Goal: Task Accomplishment & Management: Complete application form

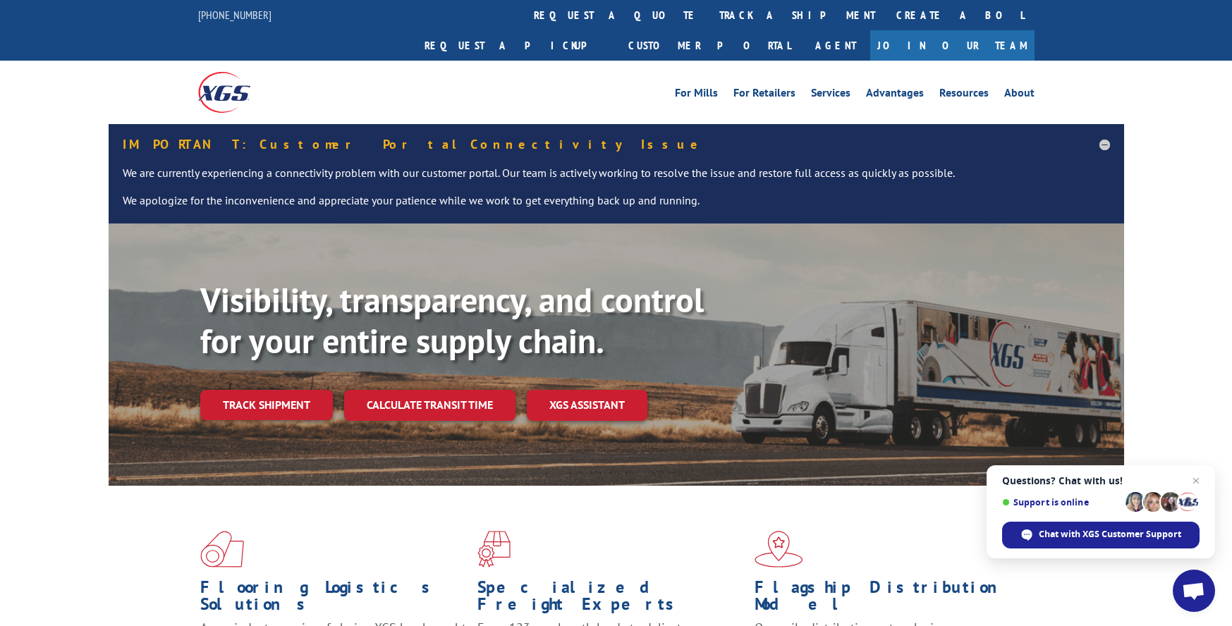
click at [984, 30] on link "Join Our Team" at bounding box center [952, 45] width 164 height 30
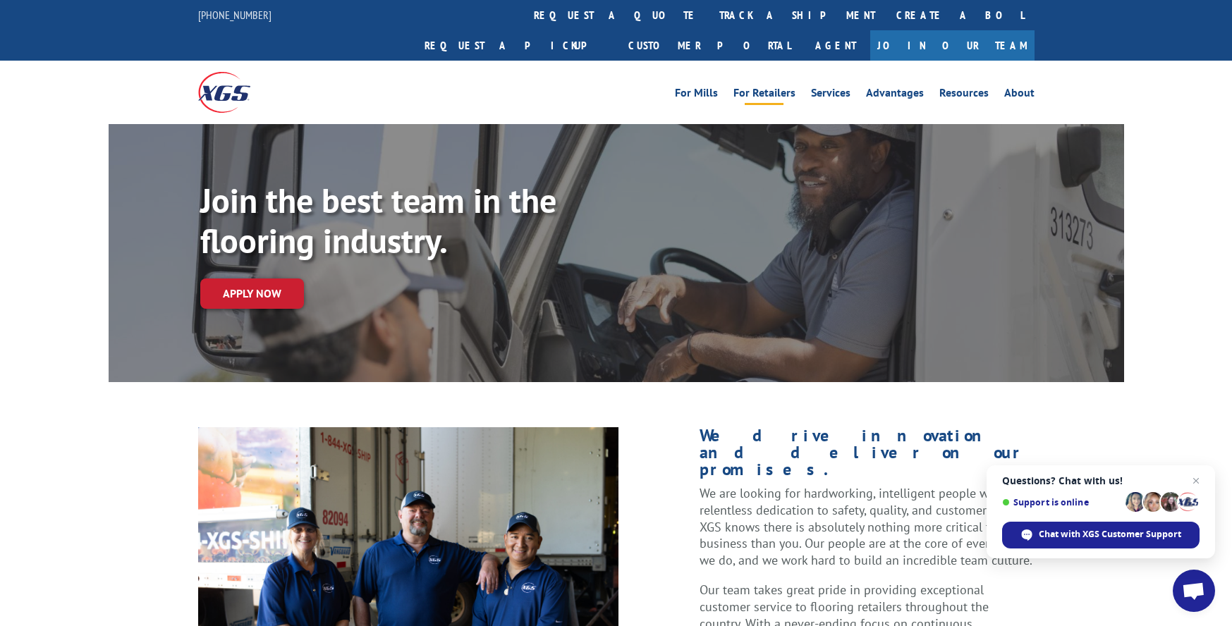
click at [779, 87] on link "For Retailers" at bounding box center [764, 95] width 62 height 16
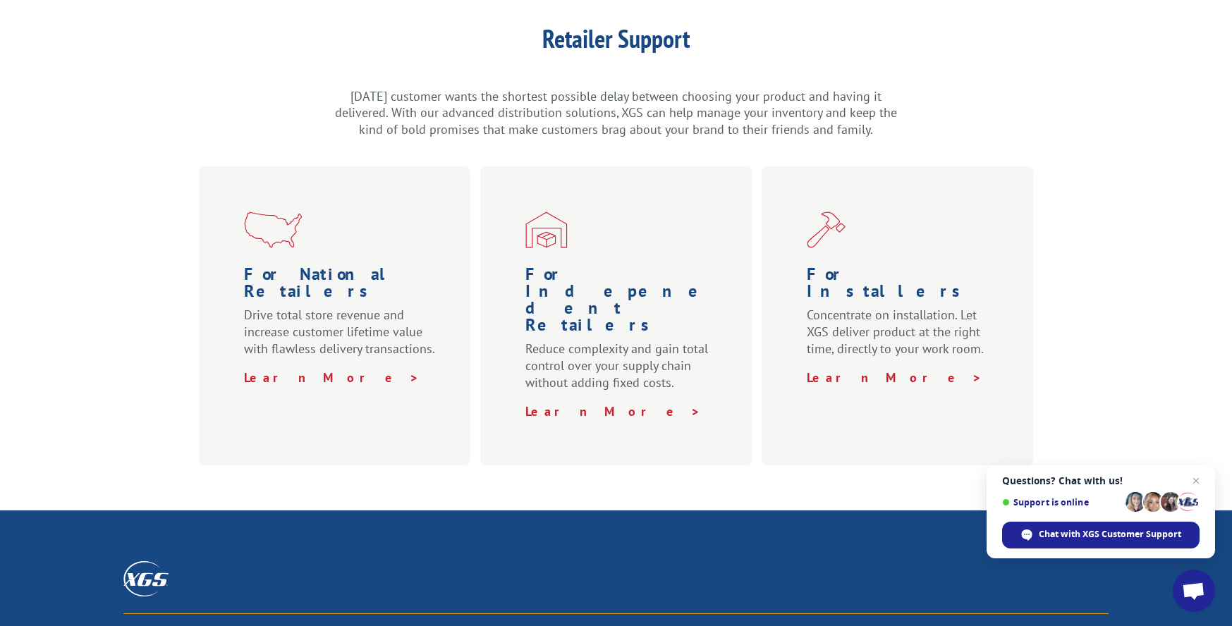
scroll to position [423, 0]
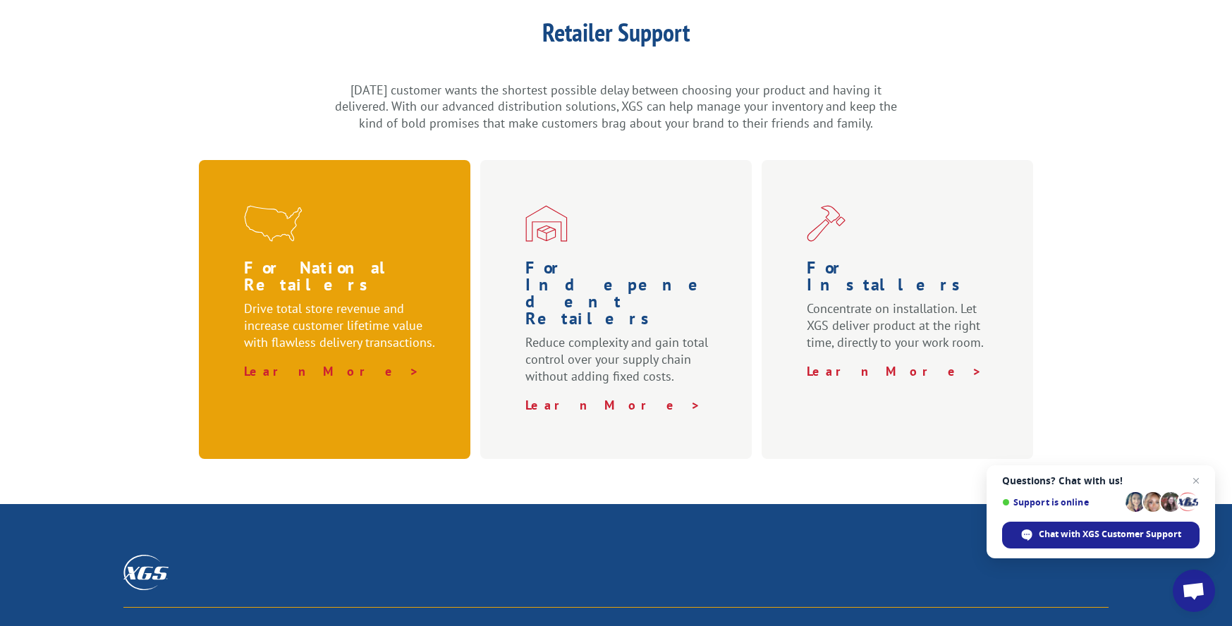
click at [360, 300] on p "Drive total store revenue and increase customer lifetime value with flawless de…" at bounding box center [343, 331] width 198 height 63
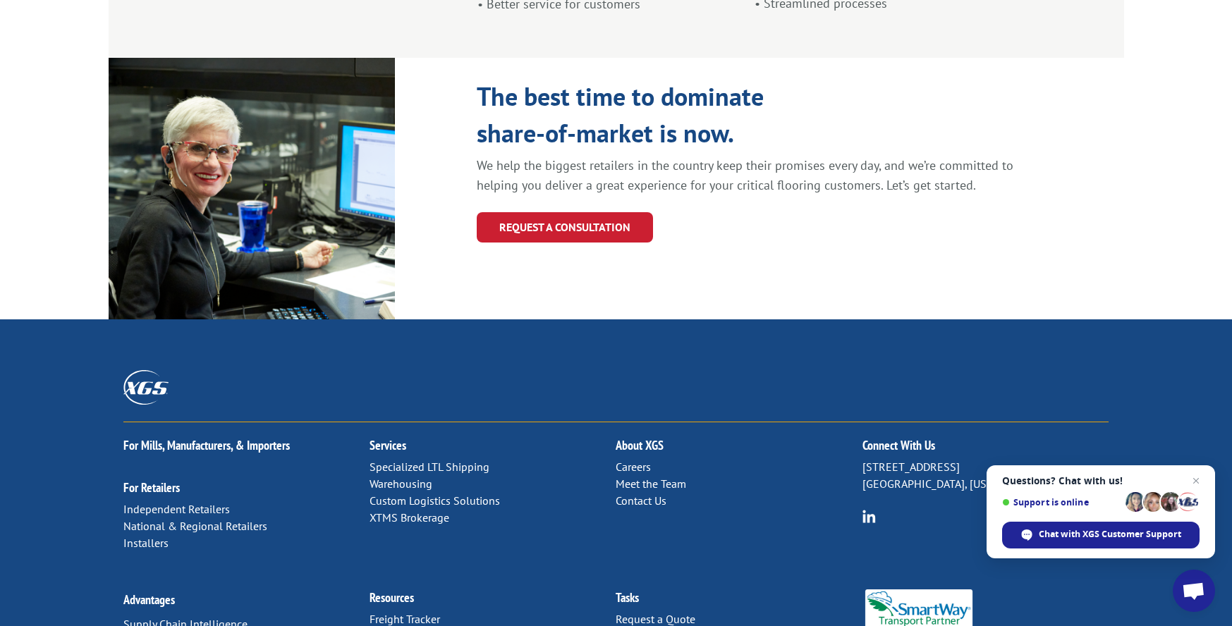
scroll to position [1553, 0]
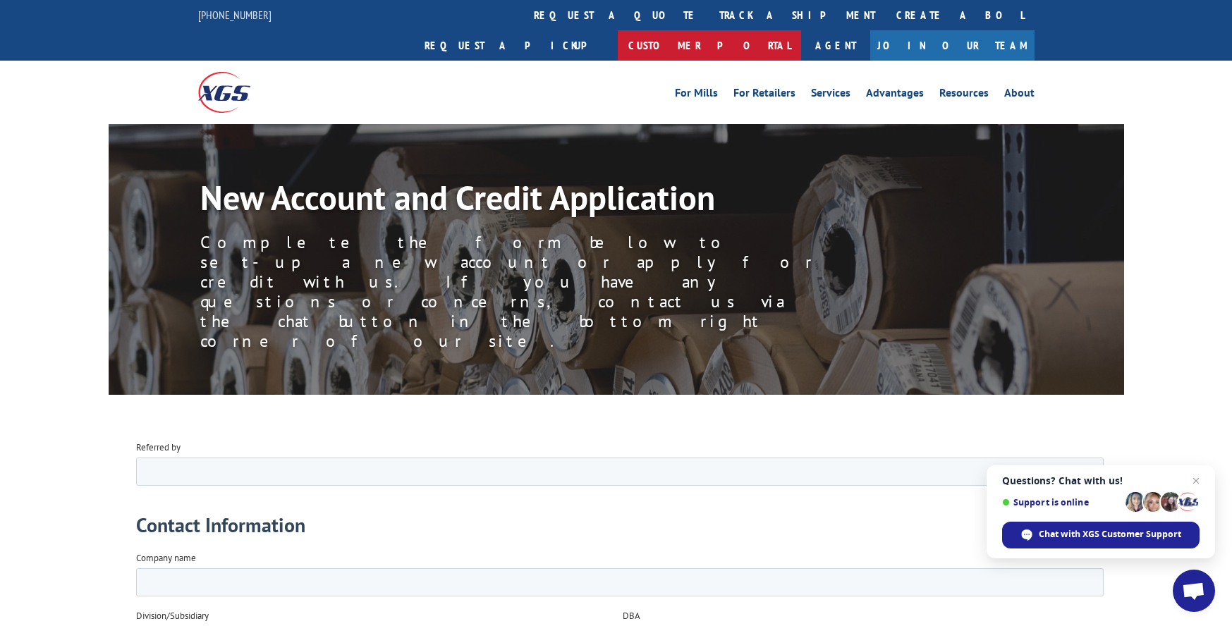
click at [801, 30] on link "Customer Portal" at bounding box center [709, 45] width 183 height 30
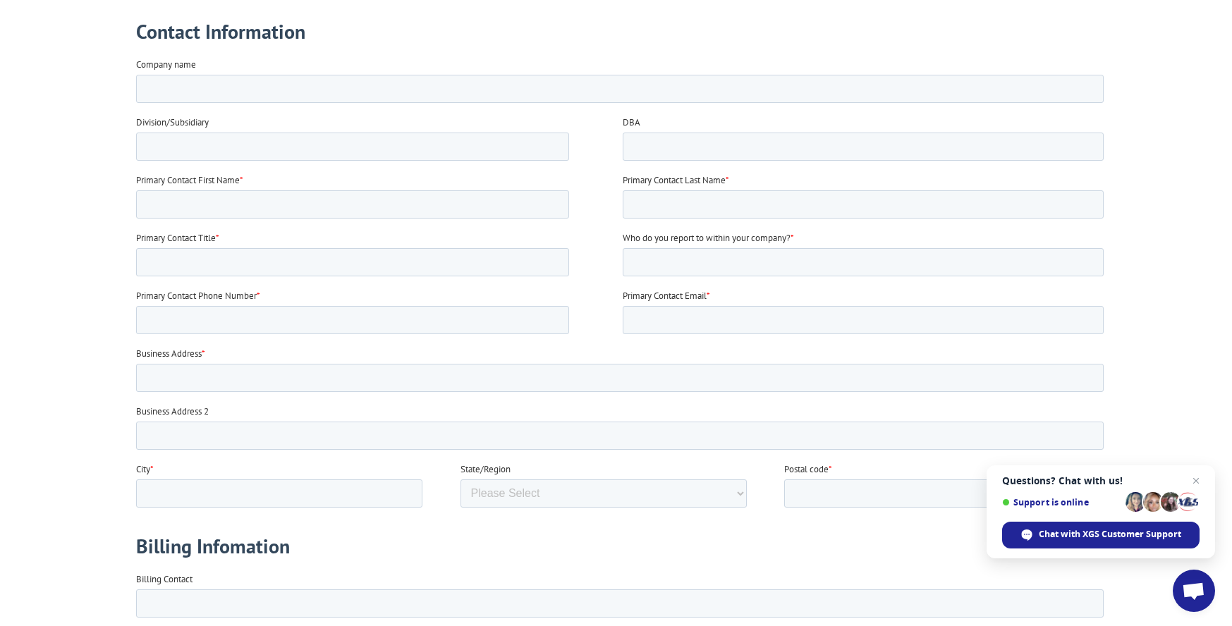
scroll to position [212, 0]
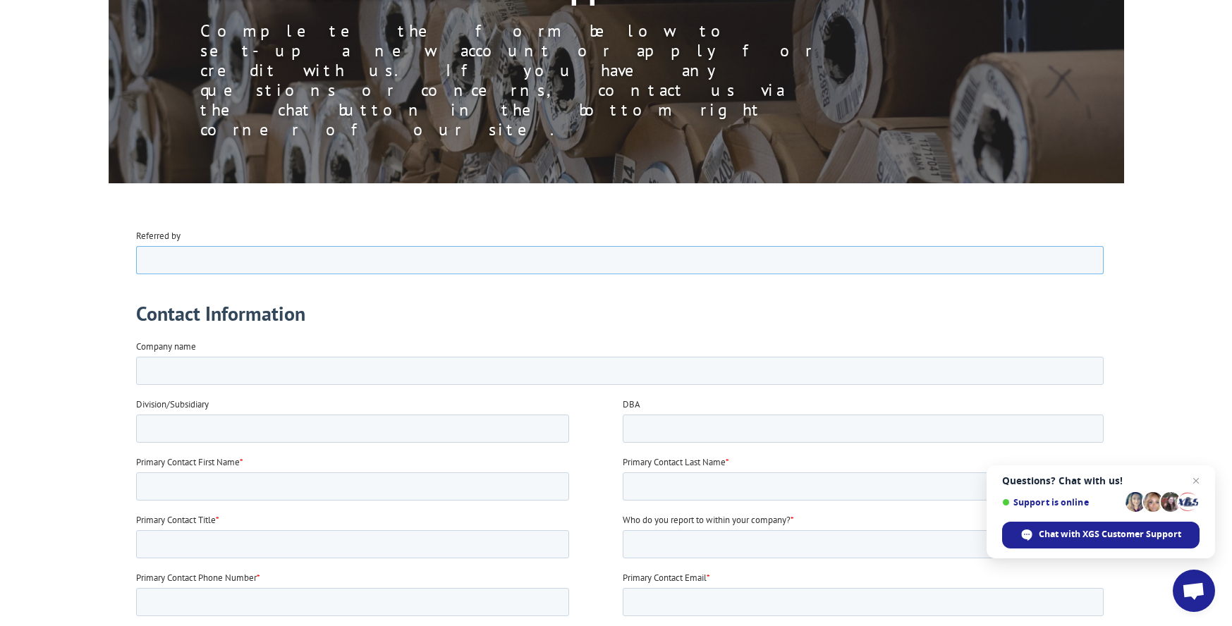
click at [287, 264] on input "Referred by" at bounding box center [618, 259] width 967 height 28
type input "Wes Miller "Tailor Made Grass""
